Goal: Navigation & Orientation: Find specific page/section

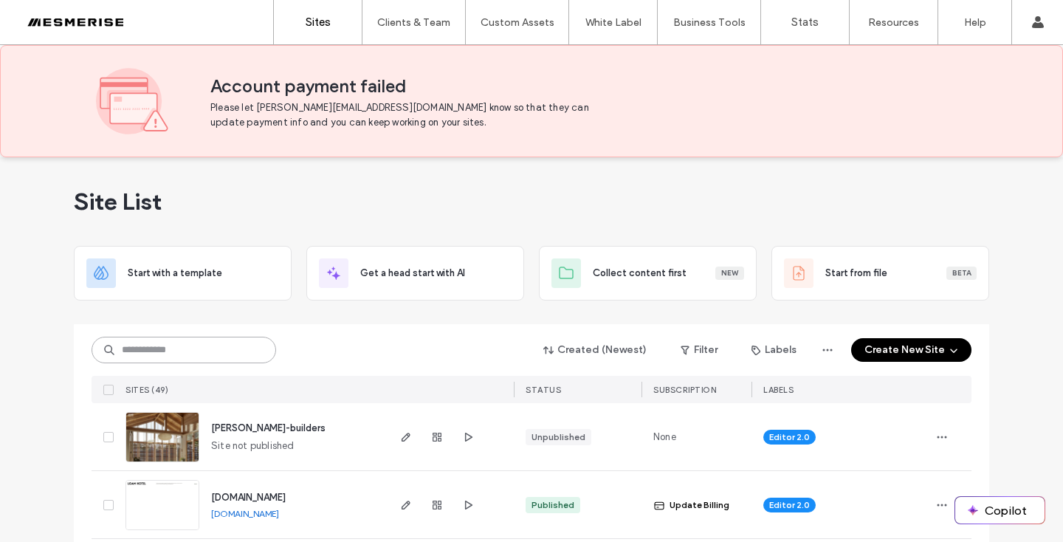
click at [142, 352] on input at bounding box center [184, 350] width 185 height 27
type input "*******"
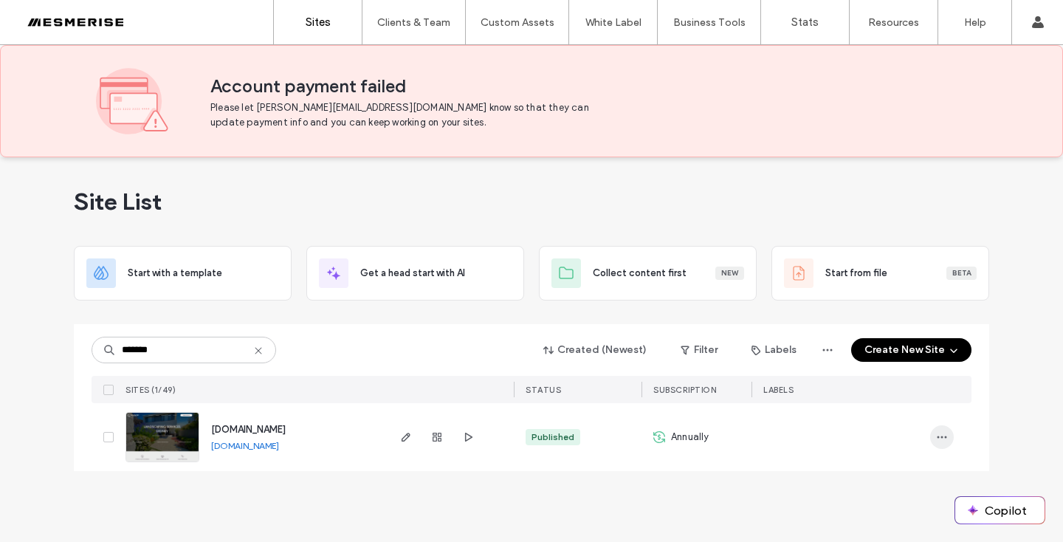
click at [931, 444] on span "button" at bounding box center [942, 437] width 24 height 24
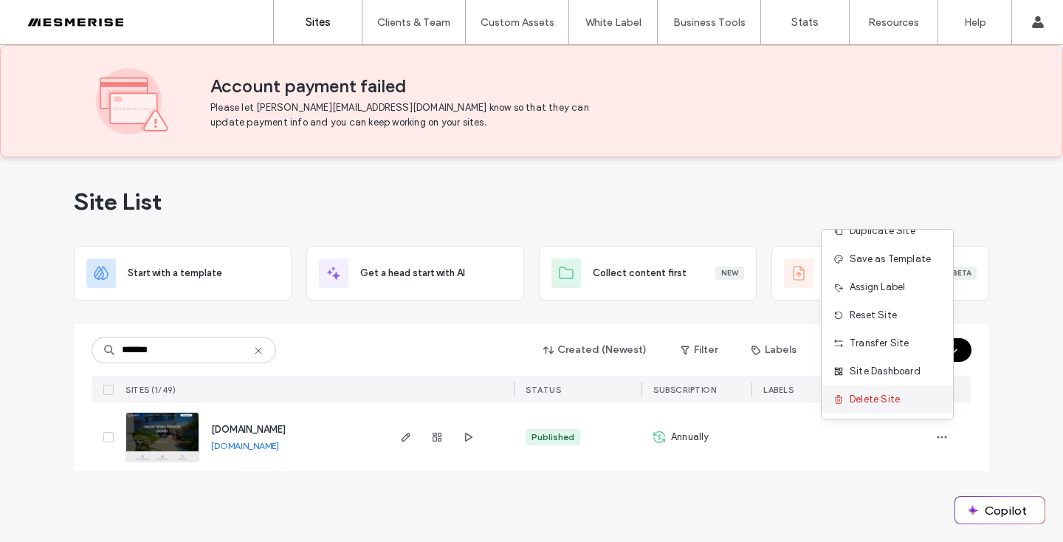
scroll to position [19, 0]
click at [891, 374] on span "Site Dashboard" at bounding box center [885, 370] width 71 height 15
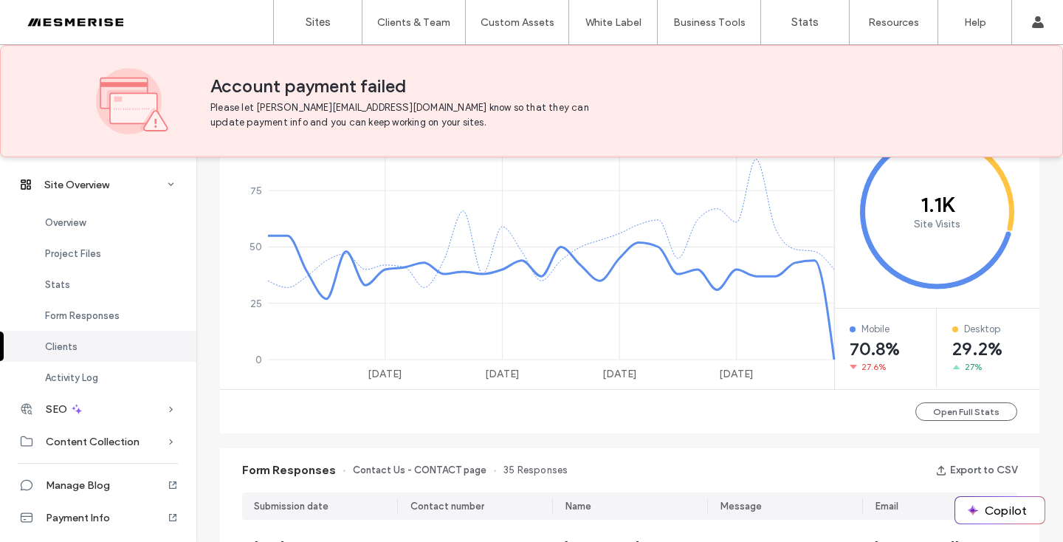
scroll to position [599, 0]
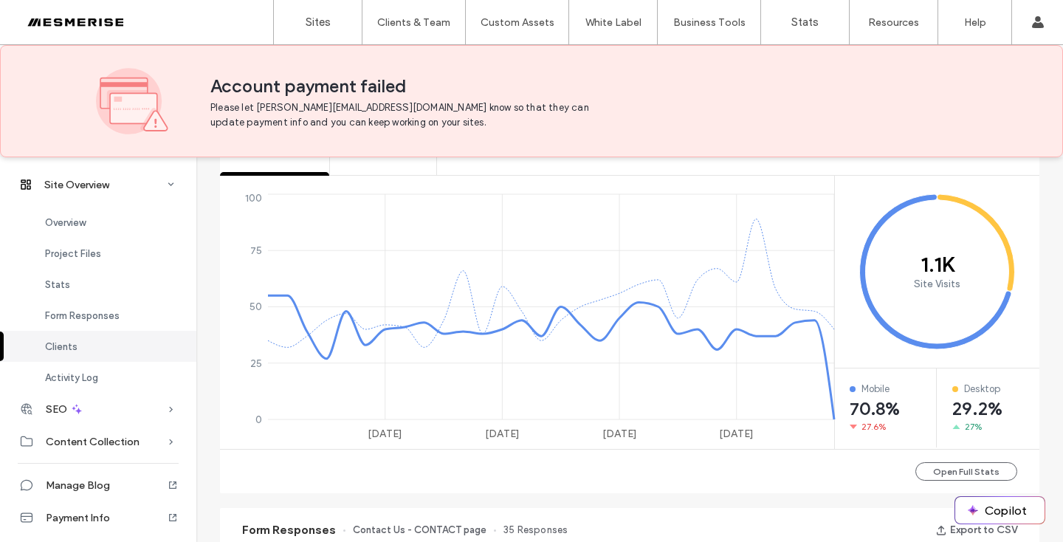
scroll to position [1082, 0]
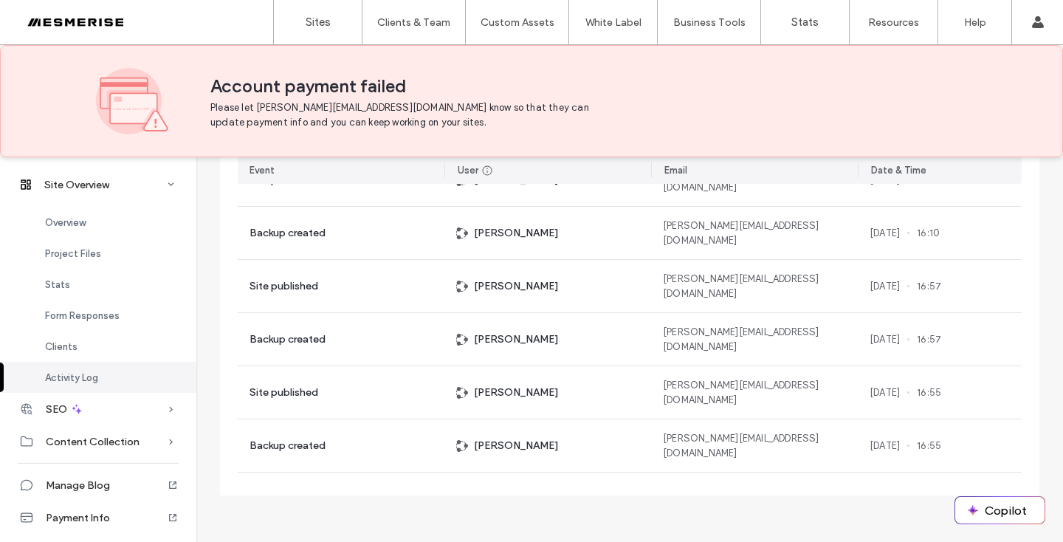
scroll to position [134, 0]
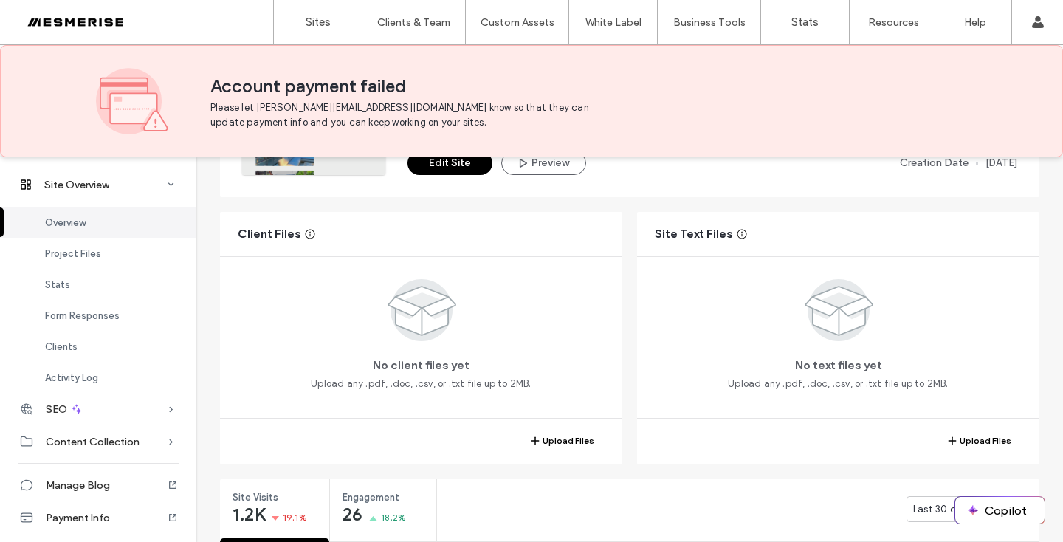
scroll to position [637, 0]
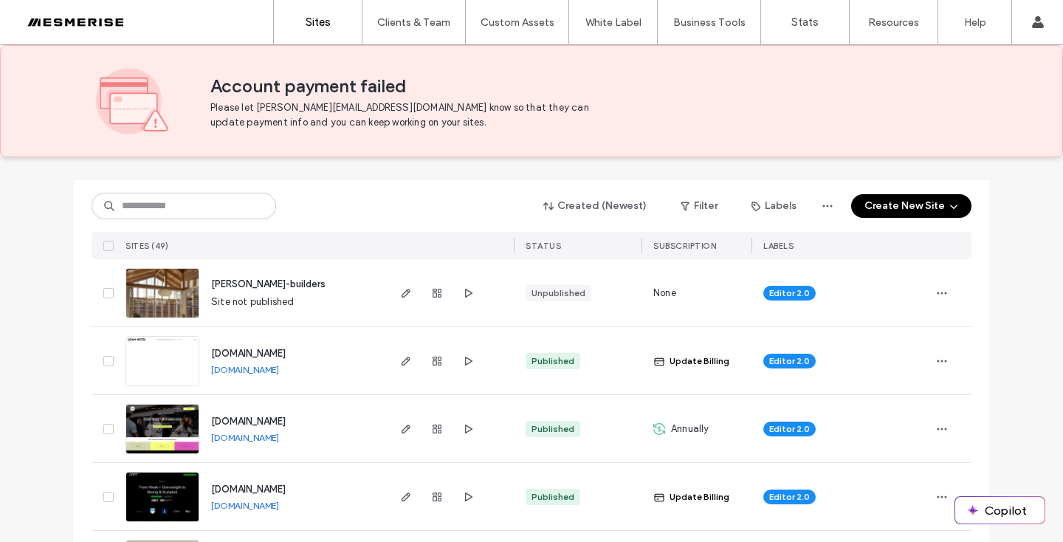
scroll to position [144, 0]
click at [171, 208] on input at bounding box center [184, 206] width 185 height 27
type input "*******"
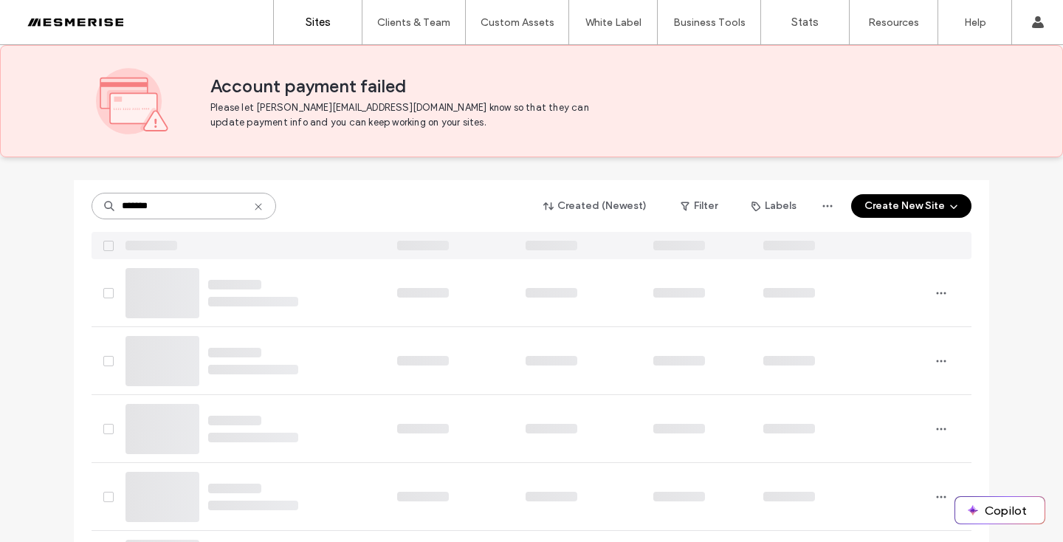
scroll to position [0, 0]
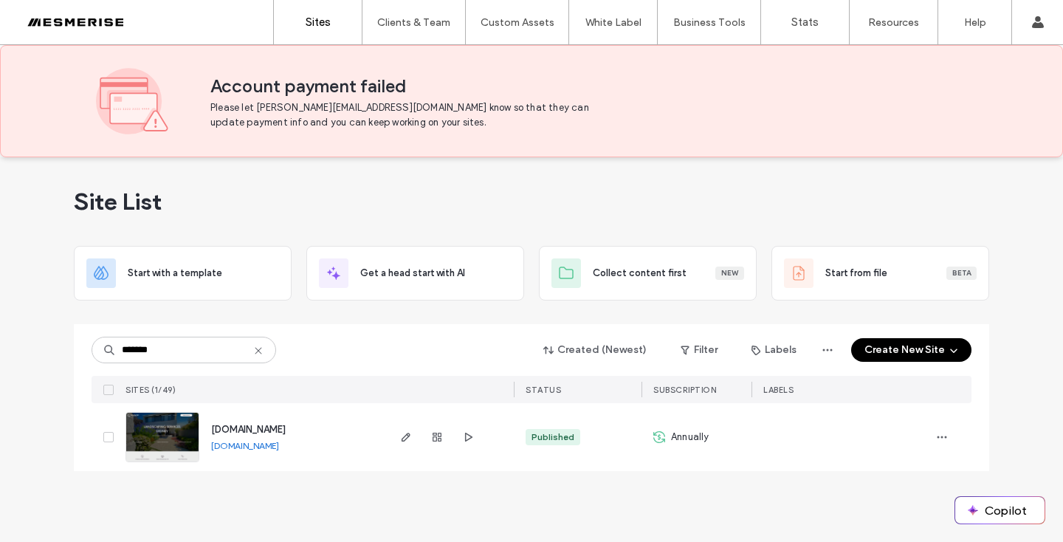
click at [246, 429] on span "www.growingwell.com.au" at bounding box center [248, 429] width 75 height 11
